Goal: Task Accomplishment & Management: Use online tool/utility

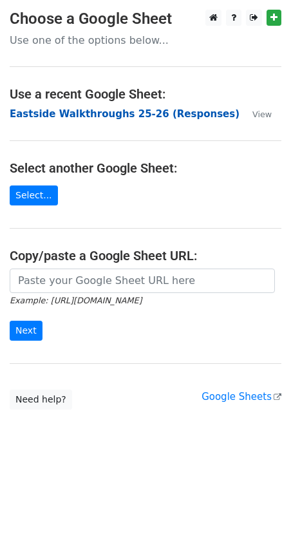
click at [68, 115] on strong "Eastside Walkthroughs 25-26 (Responses)" at bounding box center [125, 114] width 230 height 12
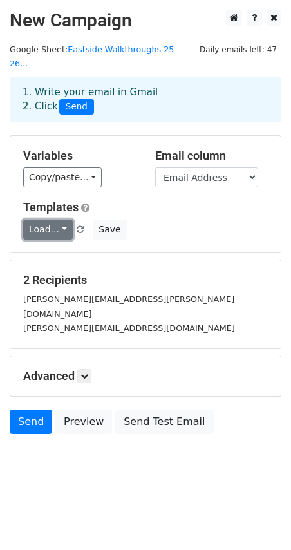
click at [59, 219] on link "Load..." at bounding box center [48, 229] width 50 height 20
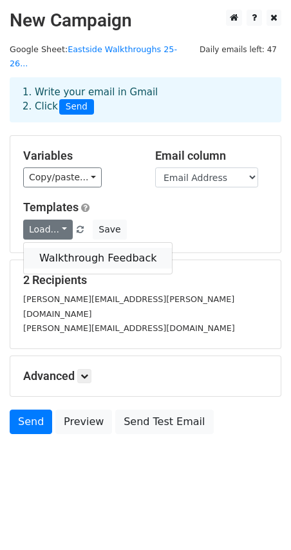
click at [59, 248] on link "Walkthrough Feedback" at bounding box center [98, 258] width 148 height 21
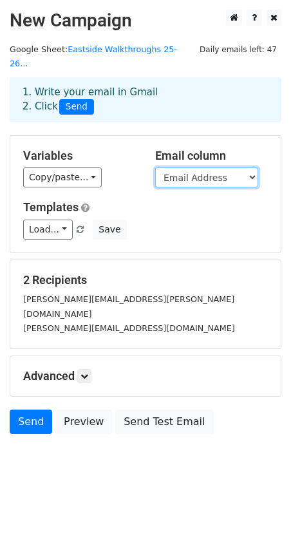
click at [202, 170] on select "Timestamp Email Address Email Grade Part of the Day Subject 2.1 Achieving Expec…" at bounding box center [206, 177] width 103 height 20
select select "Email"
click at [155, 167] on select "Timestamp Email Address Email Grade Part of the Day Subject 2.1 Achieving Expec…" at bounding box center [206, 177] width 103 height 20
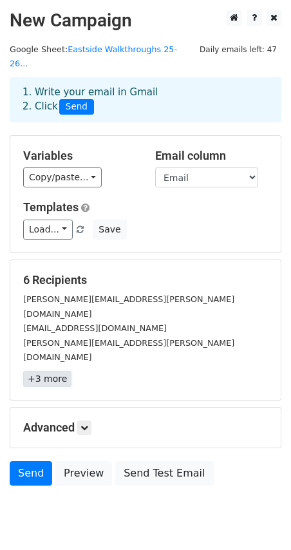
click at [38, 371] on link "+3 more" at bounding box center [47, 379] width 48 height 16
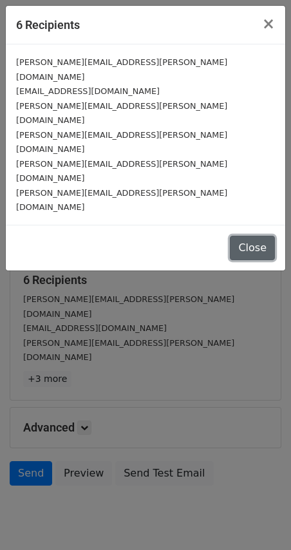
click at [256, 236] on button "Close" at bounding box center [252, 248] width 45 height 24
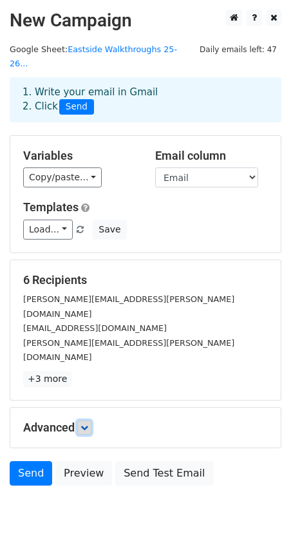
click at [88, 424] on icon at bounding box center [84, 428] width 8 height 8
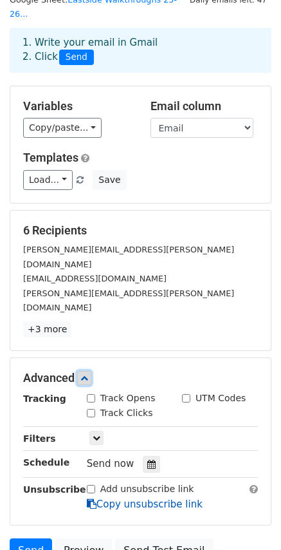
scroll to position [125, 0]
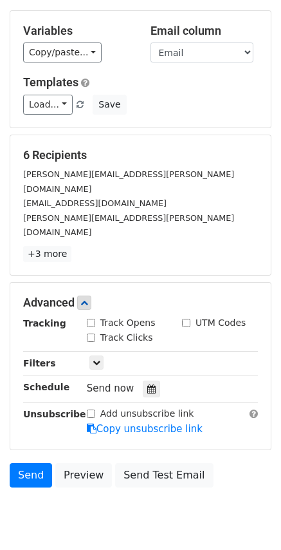
click at [91, 319] on input "Track Opens" at bounding box center [91, 323] width 8 height 8
checkbox input "true"
click at [91, 333] on input "Track Clicks" at bounding box center [91, 337] width 8 height 8
checkbox input "true"
click at [147, 384] on icon at bounding box center [151, 388] width 8 height 9
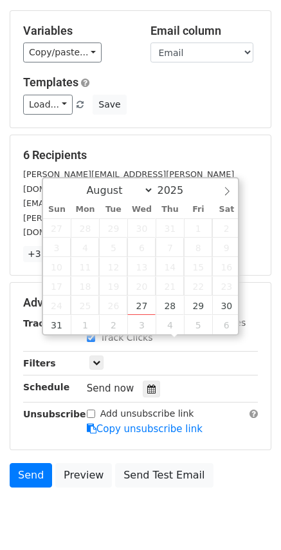
click at [176, 447] on body "New Campaign Daily emails left: 47 Google Sheet: Eastside Walkthroughs 25-26...…" at bounding box center [140, 215] width 281 height 660
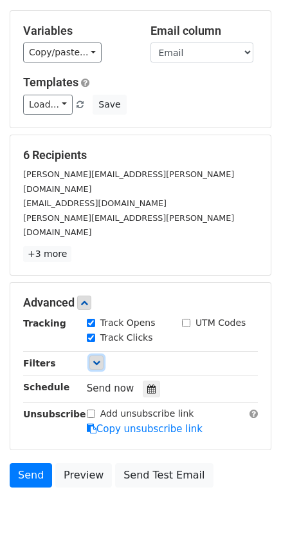
click at [93, 359] on icon at bounding box center [97, 363] width 8 height 8
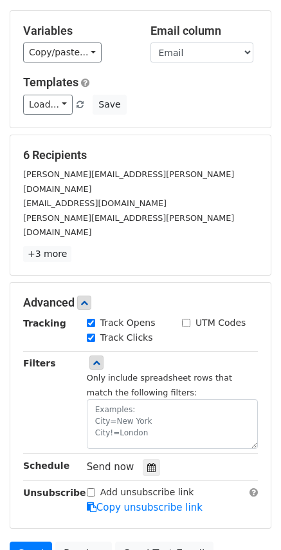
click at [187, 319] on input "UTM Codes" at bounding box center [186, 323] width 8 height 8
checkbox input "true"
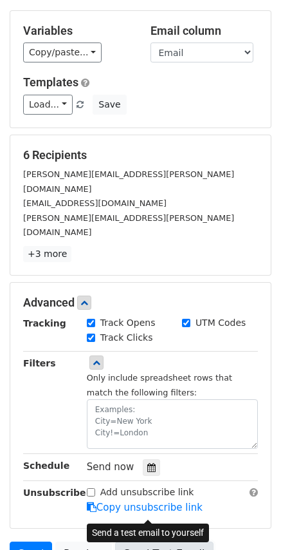
click at [139, 541] on link "Send Test Email" at bounding box center [164, 553] width 98 height 24
